Goal: Transaction & Acquisition: Purchase product/service

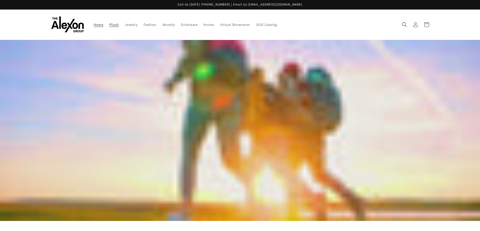
click at [117, 27] on link "Plush" at bounding box center [113, 24] width 15 height 11
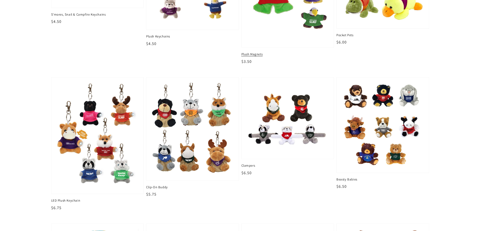
scroll to position [126, 0]
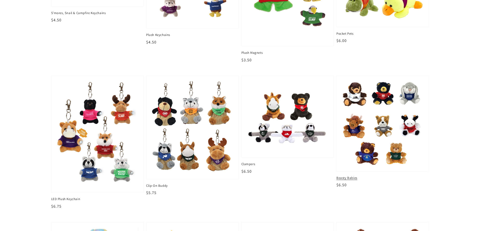
click at [393, 135] on img at bounding box center [382, 124] width 84 height 88
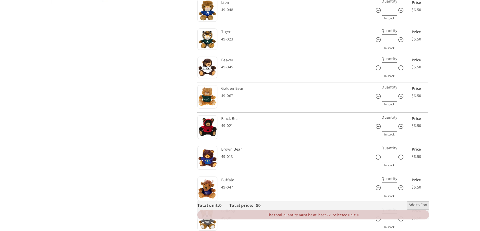
scroll to position [201, 0]
